Goal: Find specific page/section: Find specific page/section

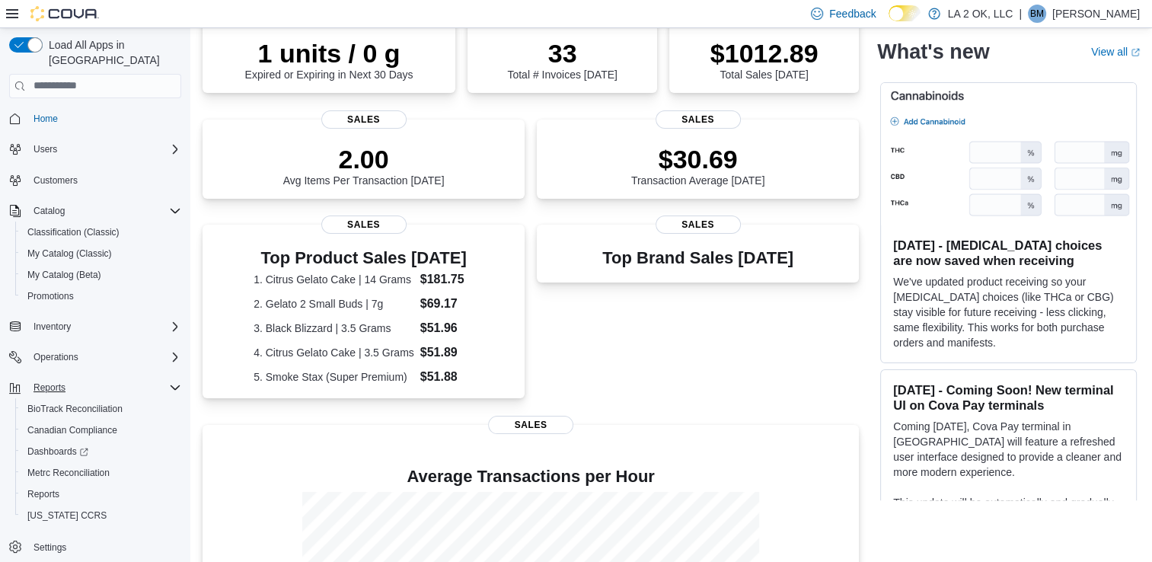
scroll to position [243, 0]
click at [43, 488] on span "Reports" at bounding box center [43, 494] width 32 height 12
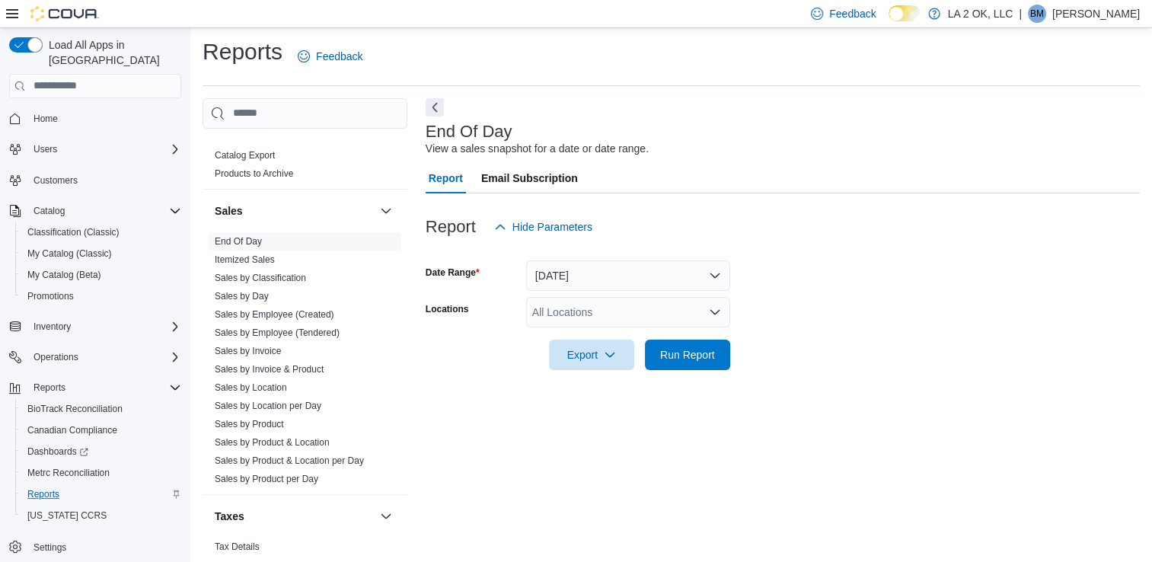
scroll to position [905, 0]
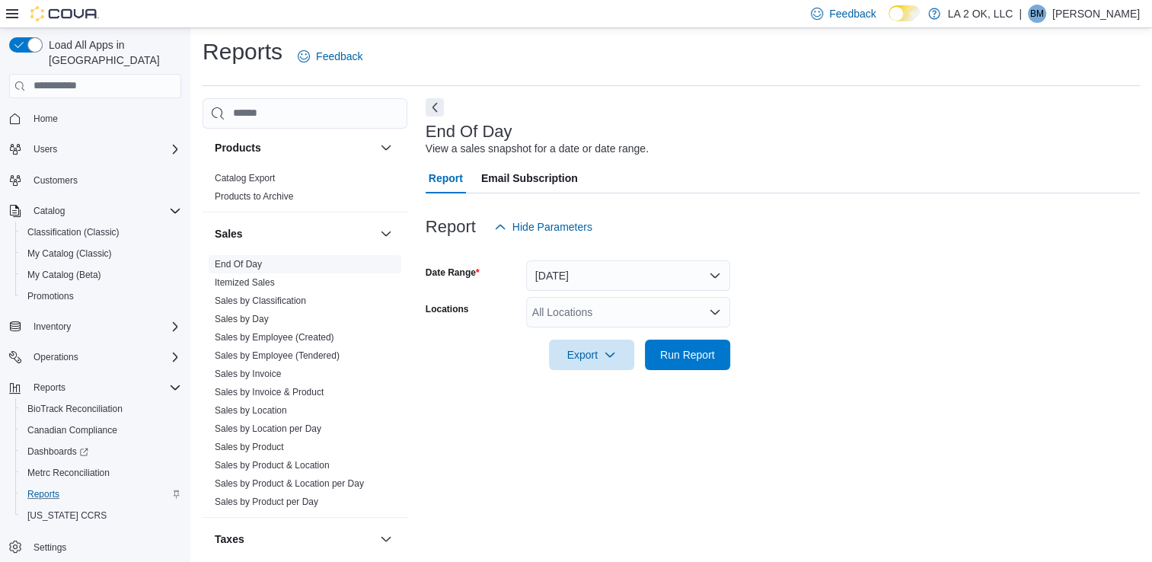
click at [253, 259] on link "End Of Day" at bounding box center [238, 264] width 47 height 11
